Goal: Check status

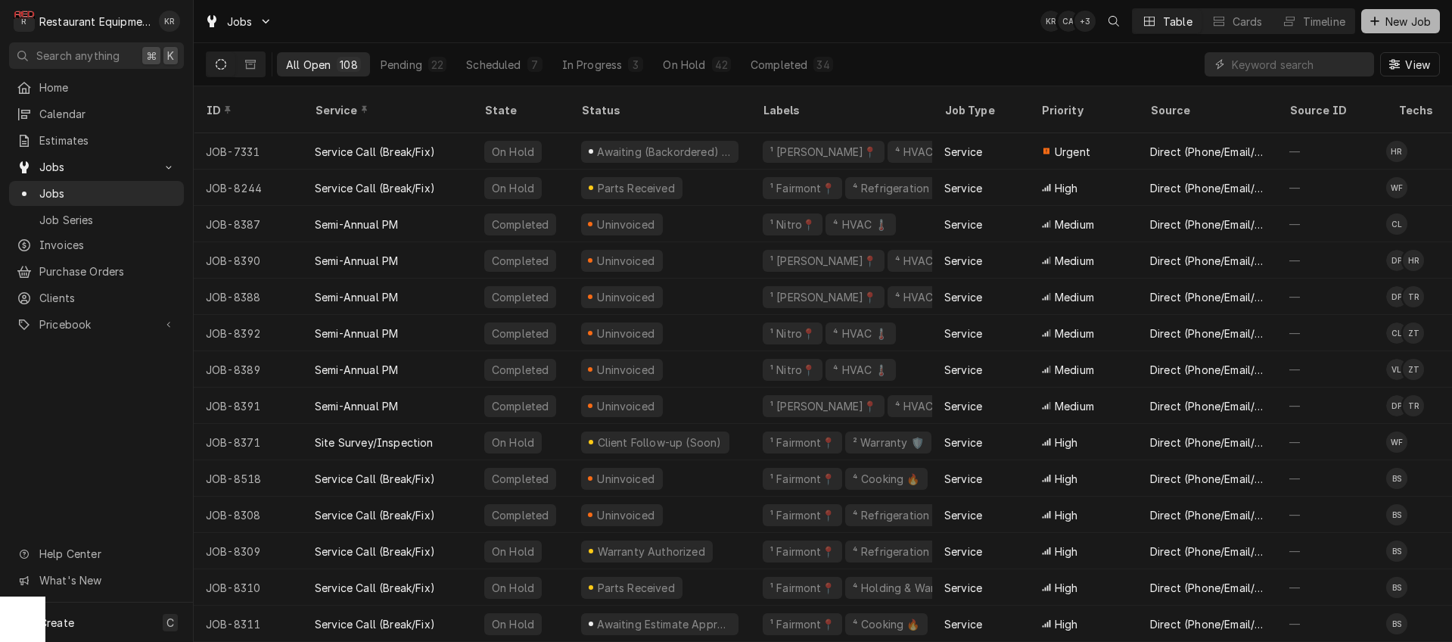
scroll to position [1, 0]
click at [1309, 76] on div "View" at bounding box center [1322, 64] width 235 height 42
click at [1305, 70] on input "Dynamic Content Wrapper" at bounding box center [1299, 64] width 135 height 24
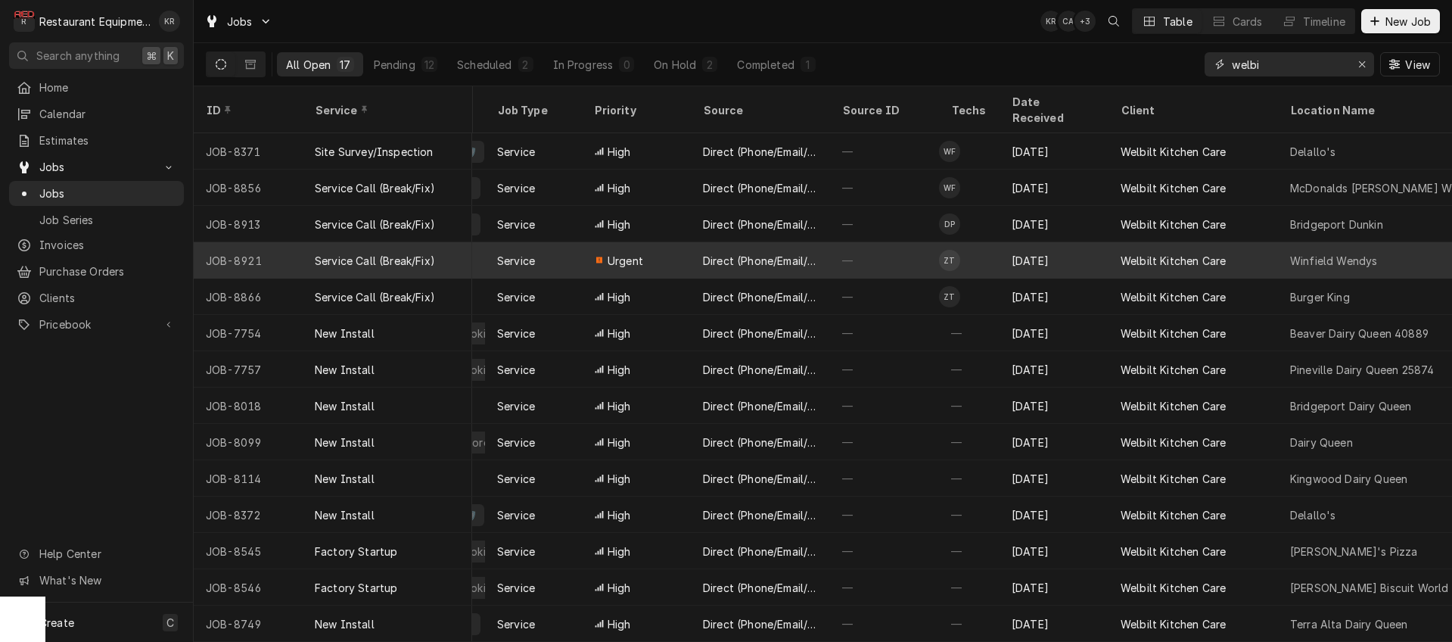
scroll to position [1, 454]
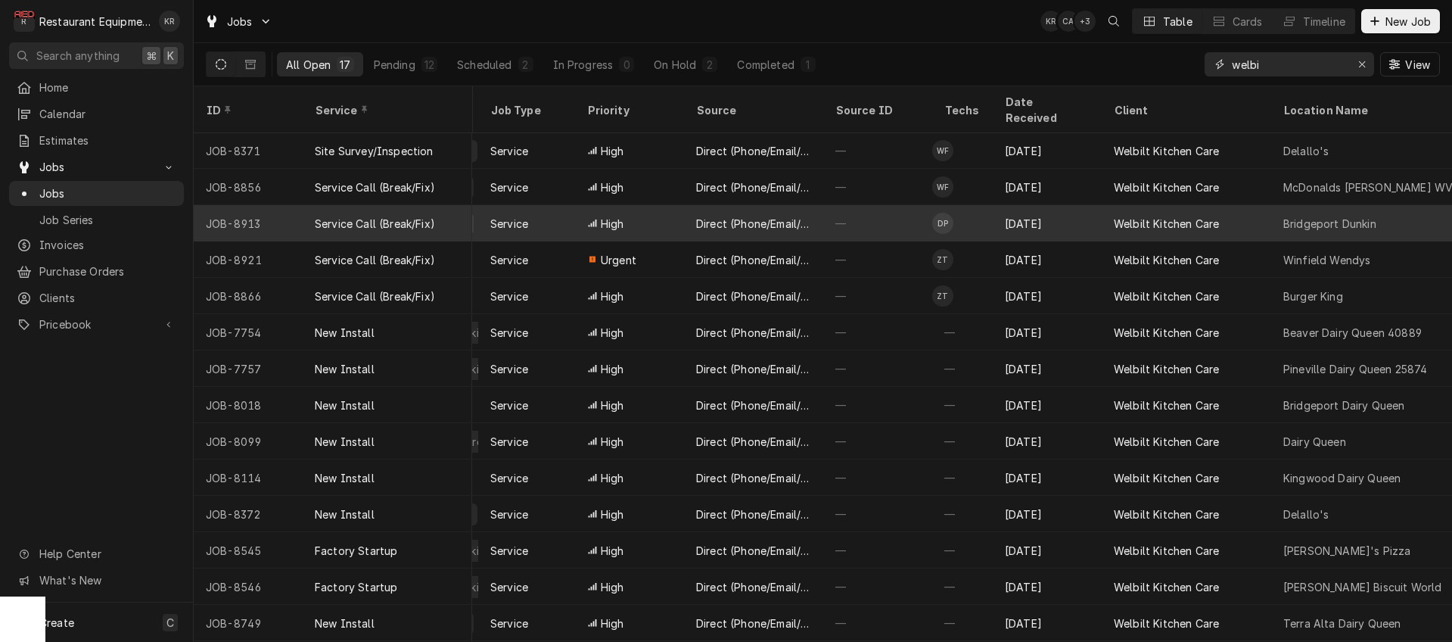
type input "welbi"
click at [1085, 211] on div "Sep 17" at bounding box center [1047, 223] width 109 height 36
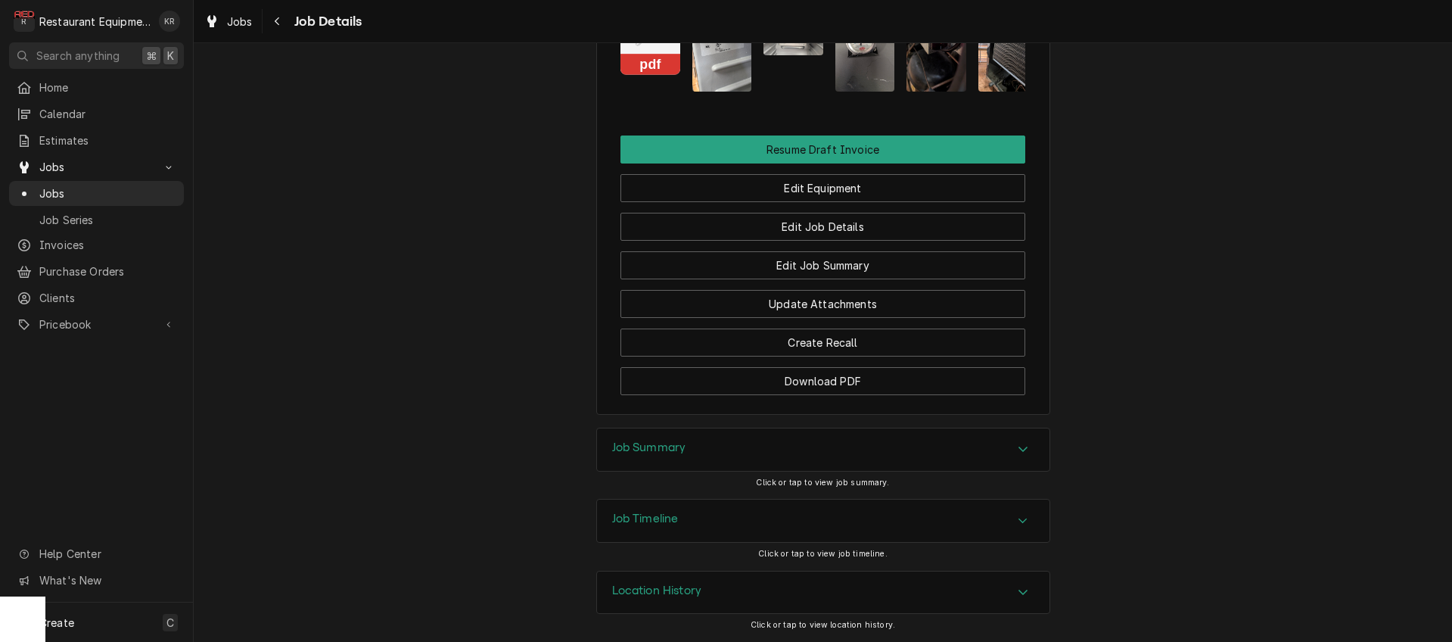
scroll to position [1780, 0]
click at [665, 443] on h3 "Job Summary" at bounding box center [649, 448] width 74 height 14
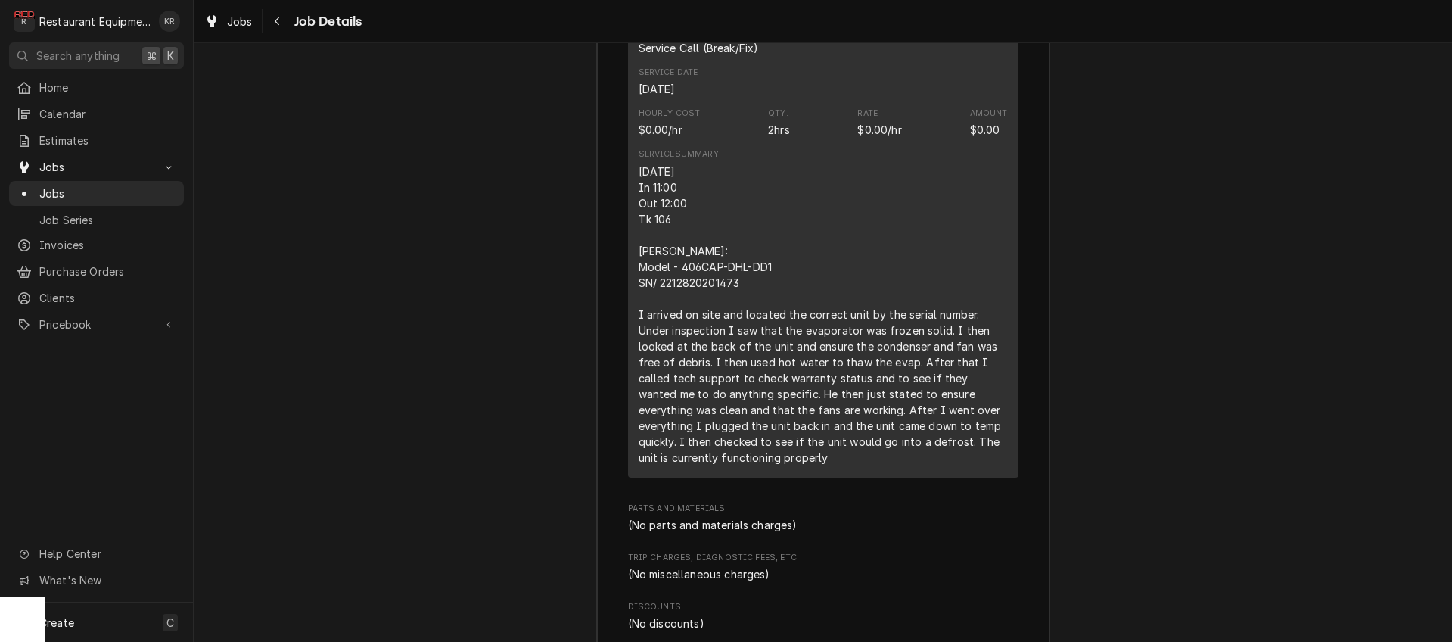
scroll to position [2411, 0]
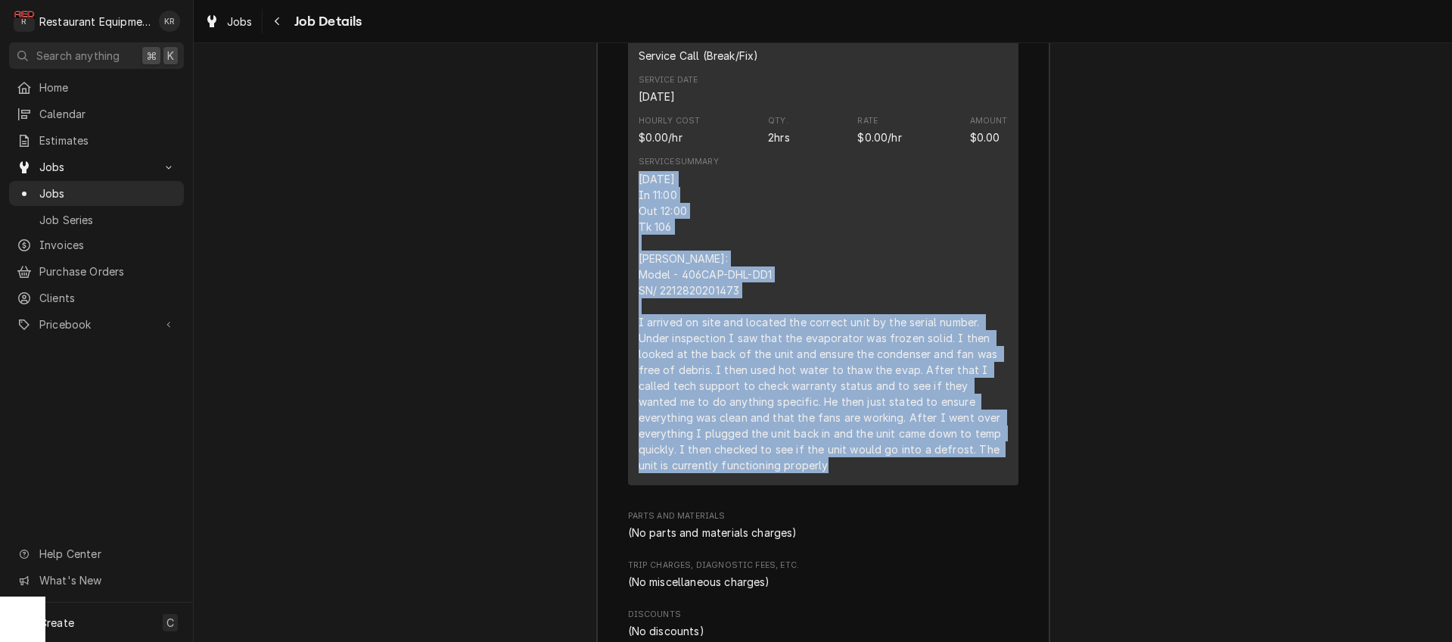
drag, startPoint x: 639, startPoint y: 233, endPoint x: 904, endPoint y: 540, distance: 406.2
click at [904, 484] on div "Short Description Service Call (Break/Fix) Service Date [DATE] Hourly Cost $0.0…" at bounding box center [823, 252] width 391 height 464
copy div "[DATE] In 11:00 Out 12:00 Tk 106 [PERSON_NAME]: Model - 406CAP-DHL-DD1 SN/ 2212…"
click at [223, 13] on div "Jobs" at bounding box center [228, 21] width 54 height 19
